Goal: Task Accomplishment & Management: Manage account settings

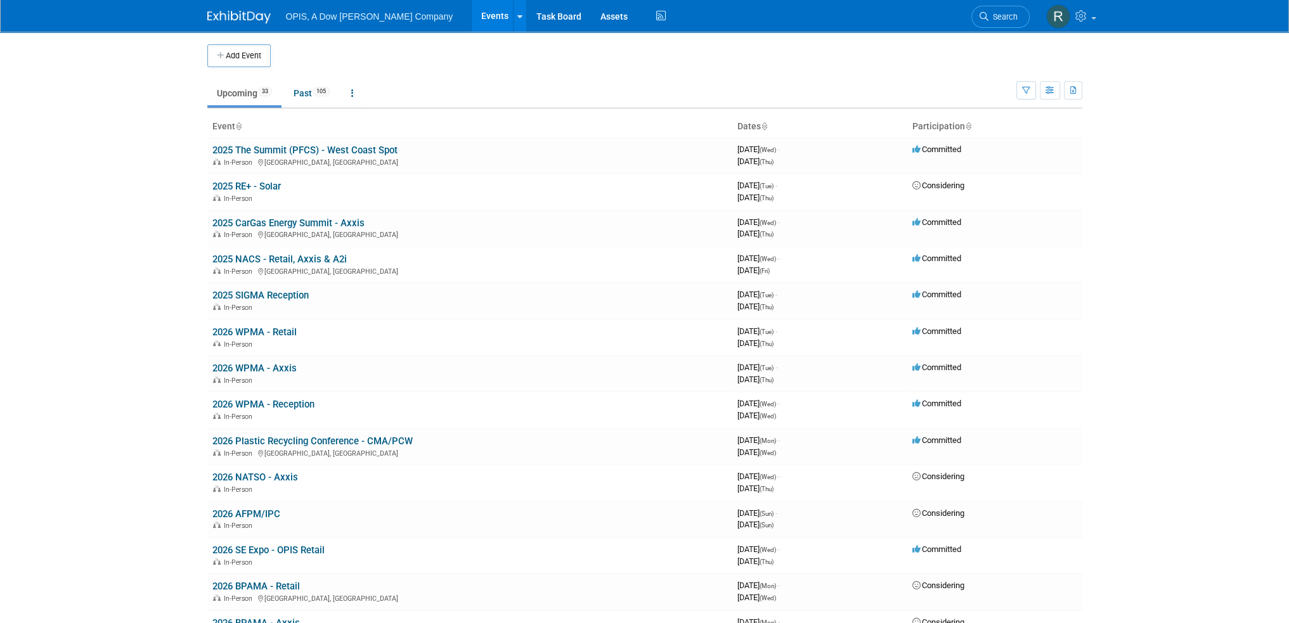
click at [252, 186] on link "2025 RE+ - Solar" at bounding box center [246, 186] width 68 height 11
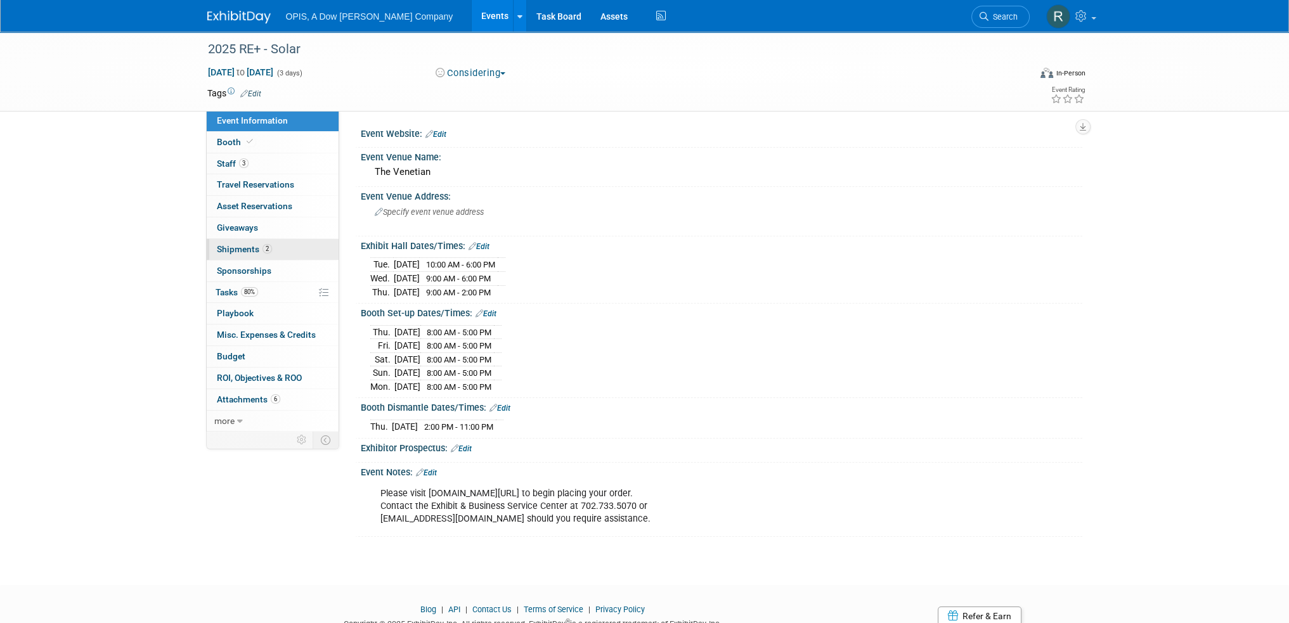
click at [239, 251] on span "Shipments 2" at bounding box center [244, 249] width 55 height 10
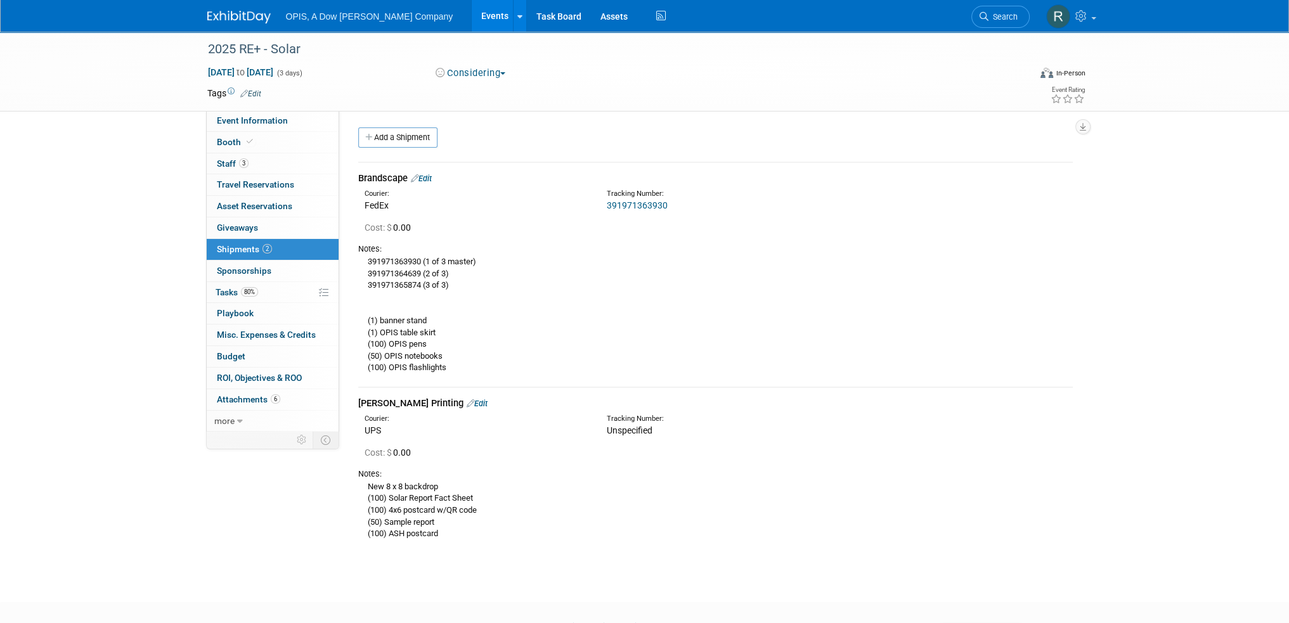
click at [467, 401] on link "Edit" at bounding box center [477, 404] width 21 height 10
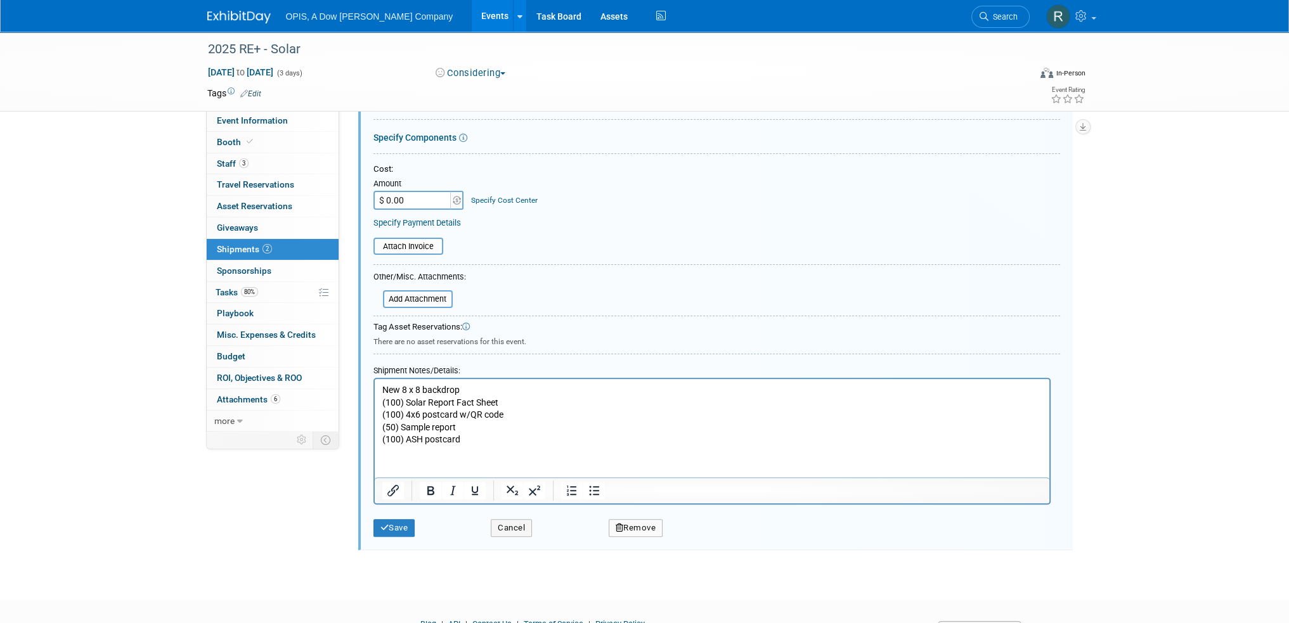
scroll to position [434, 0]
click at [381, 386] on body "New 8 x 8 backdrop (100) Solar Report Fact Sheet (100) 4x6 postcard w/QR code (…" at bounding box center [712, 414] width 662 height 62
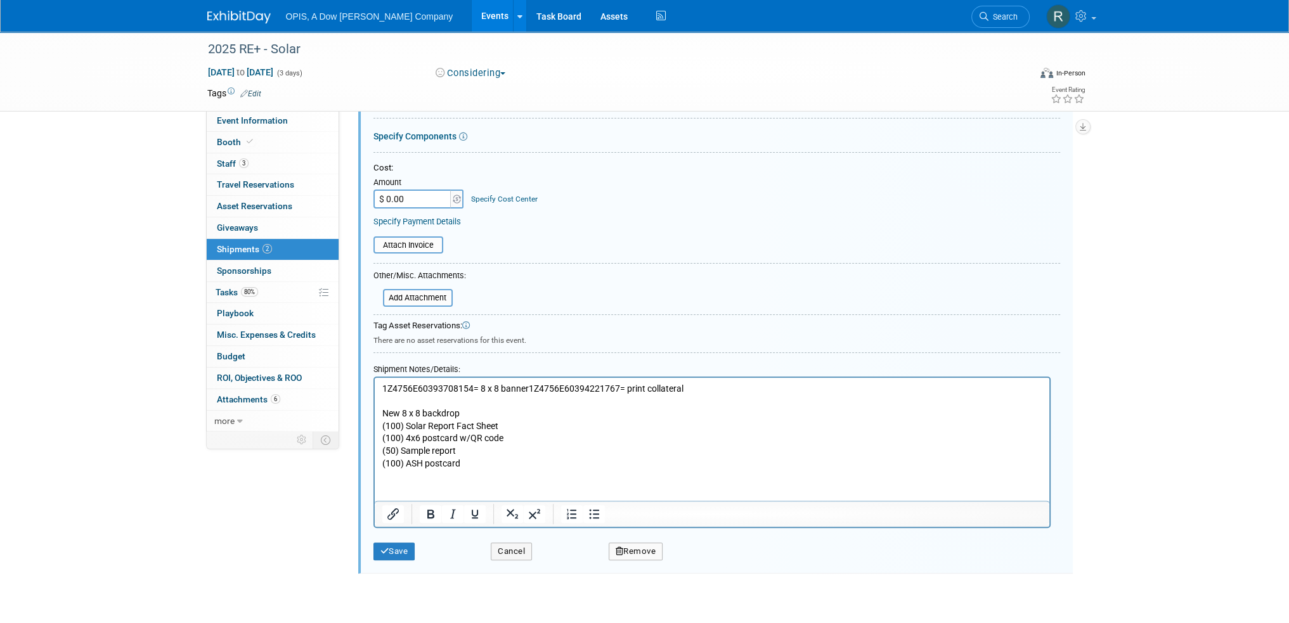
click at [529, 388] on p "1Z4756E60393708154= 8 x 8 banner1Z4756E60394221767= print collateral" at bounding box center [712, 389] width 660 height 13
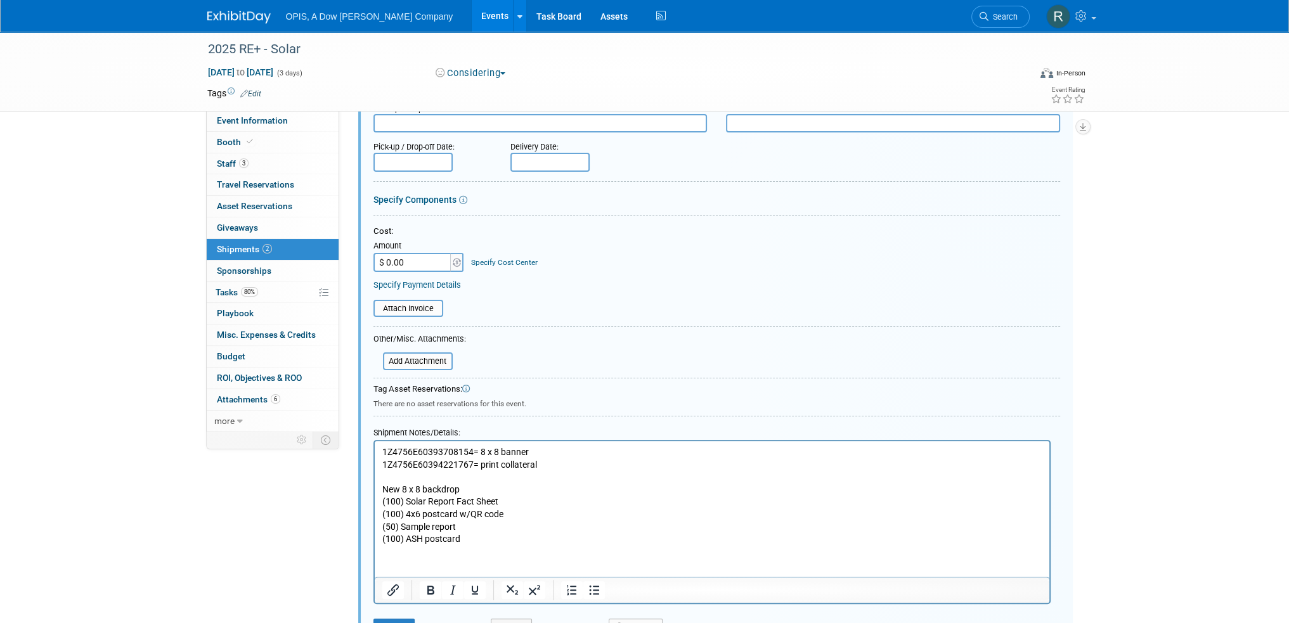
scroll to position [307, 0]
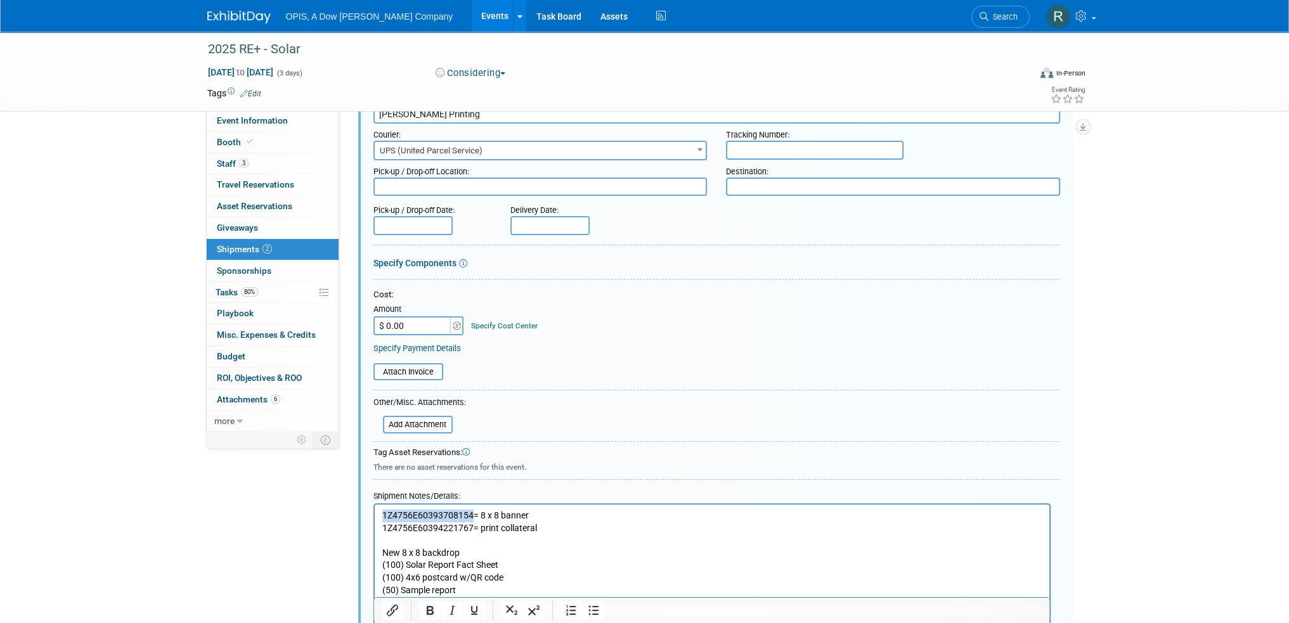
drag, startPoint x: 471, startPoint y: 515, endPoint x: 383, endPoint y: 511, distance: 87.6
click at [383, 511] on p "1Z4756E60393708154= 8 x 8 banner" at bounding box center [712, 516] width 660 height 13
copy p "1Z4756E60393708154"
click at [803, 145] on input "text" at bounding box center [815, 150] width 178 height 19
paste input "1Z4756E60393708154"
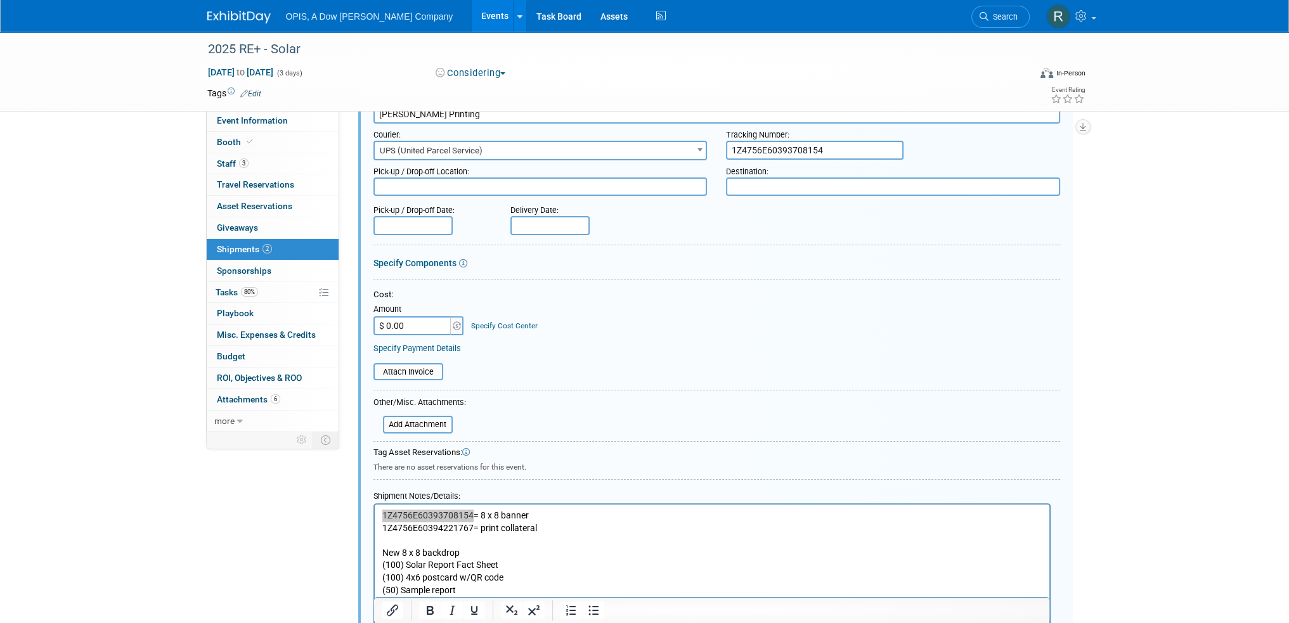
type input "1Z4756E60393708154"
click at [403, 220] on input "text" at bounding box center [413, 225] width 79 height 19
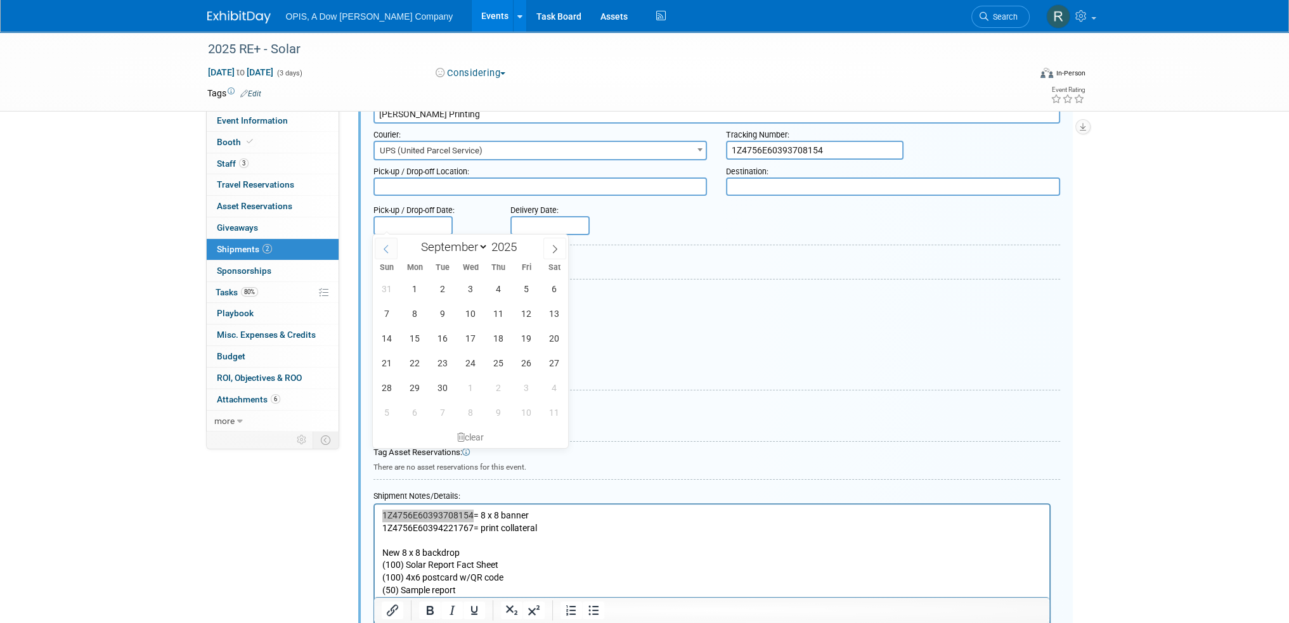
click at [388, 256] on span at bounding box center [386, 249] width 23 height 22
select select "7"
click at [437, 367] on span "19" at bounding box center [443, 363] width 25 height 25
type input "Aug 19, 2025"
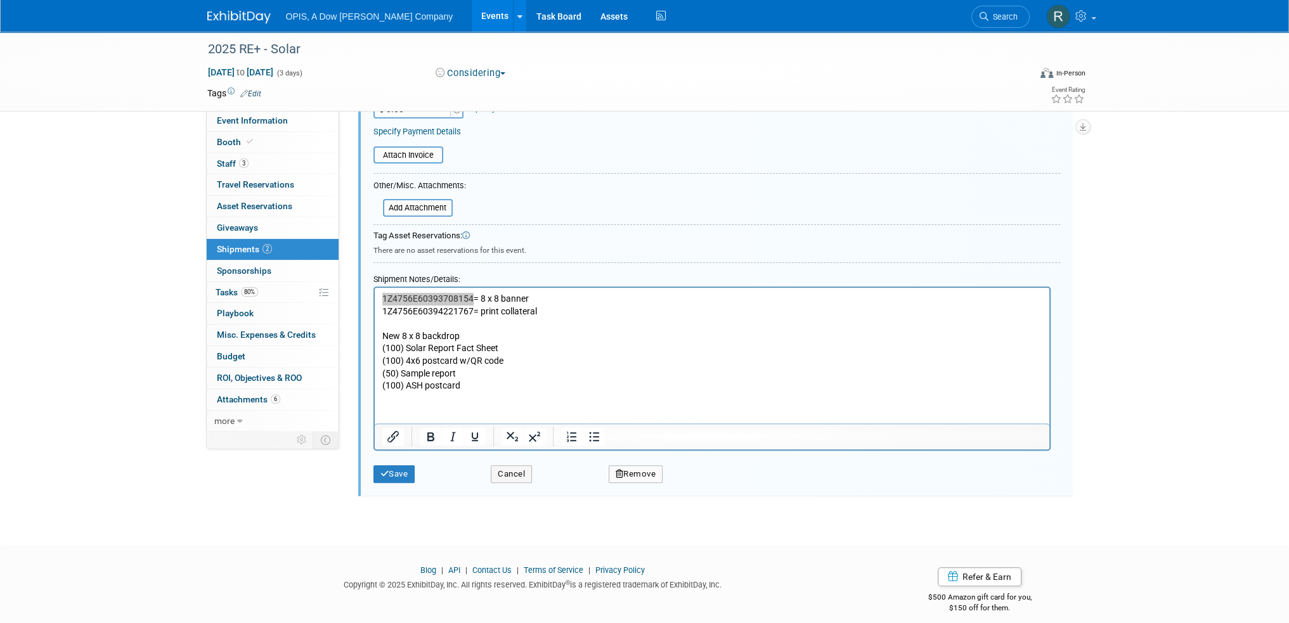
scroll to position [531, 0]
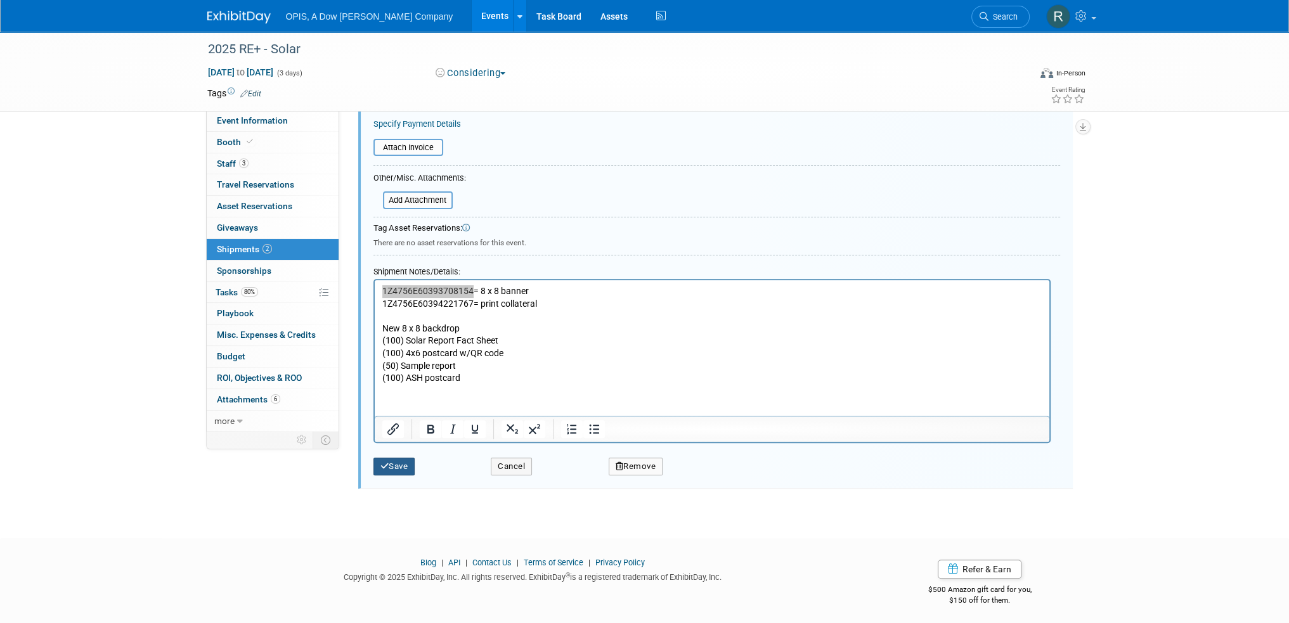
click at [413, 464] on button "Save" at bounding box center [395, 467] width 42 height 18
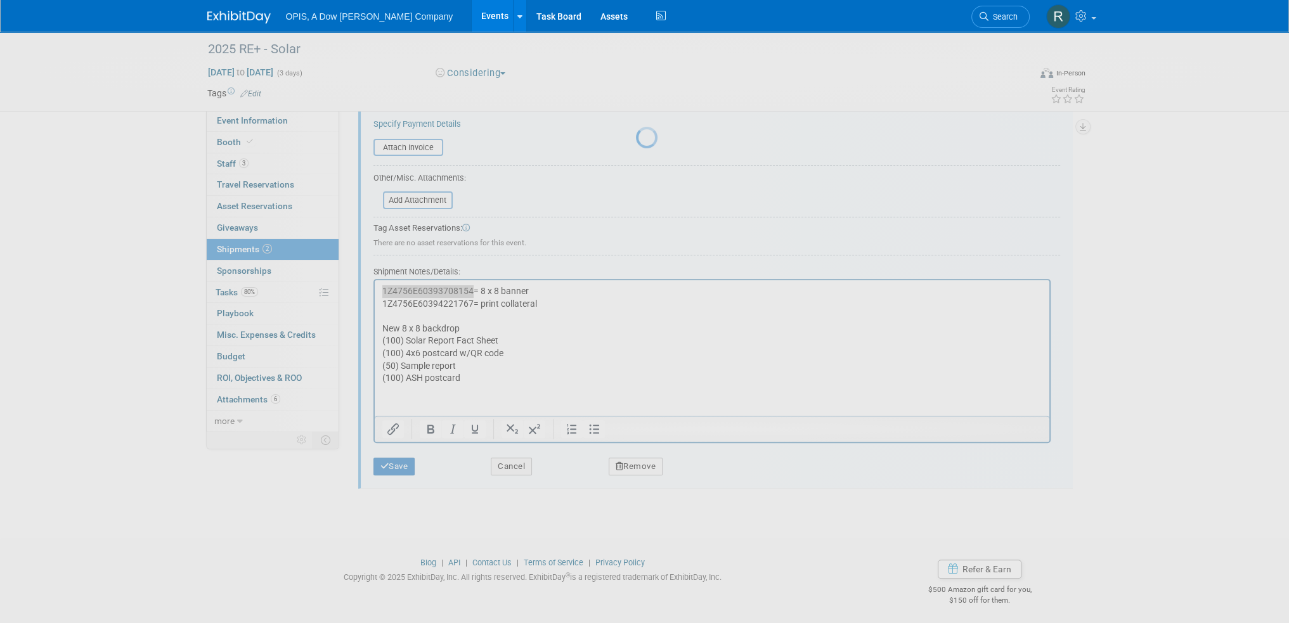
scroll to position [125, 0]
